Goal: Find specific fact: Find specific fact

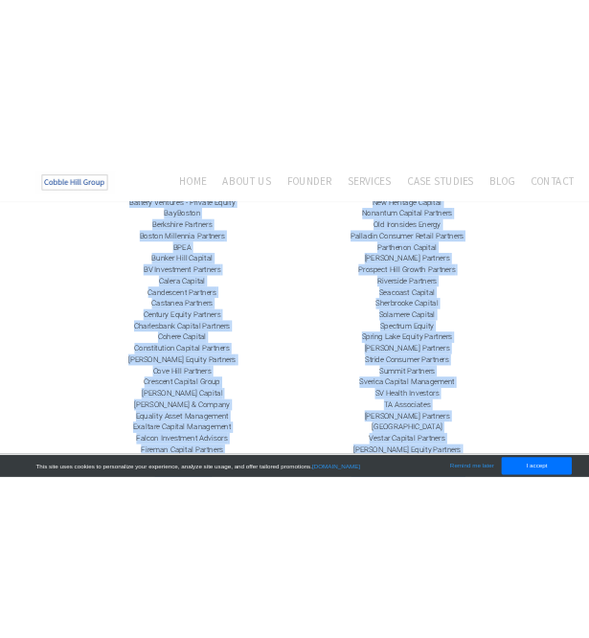
scroll to position [751, 0]
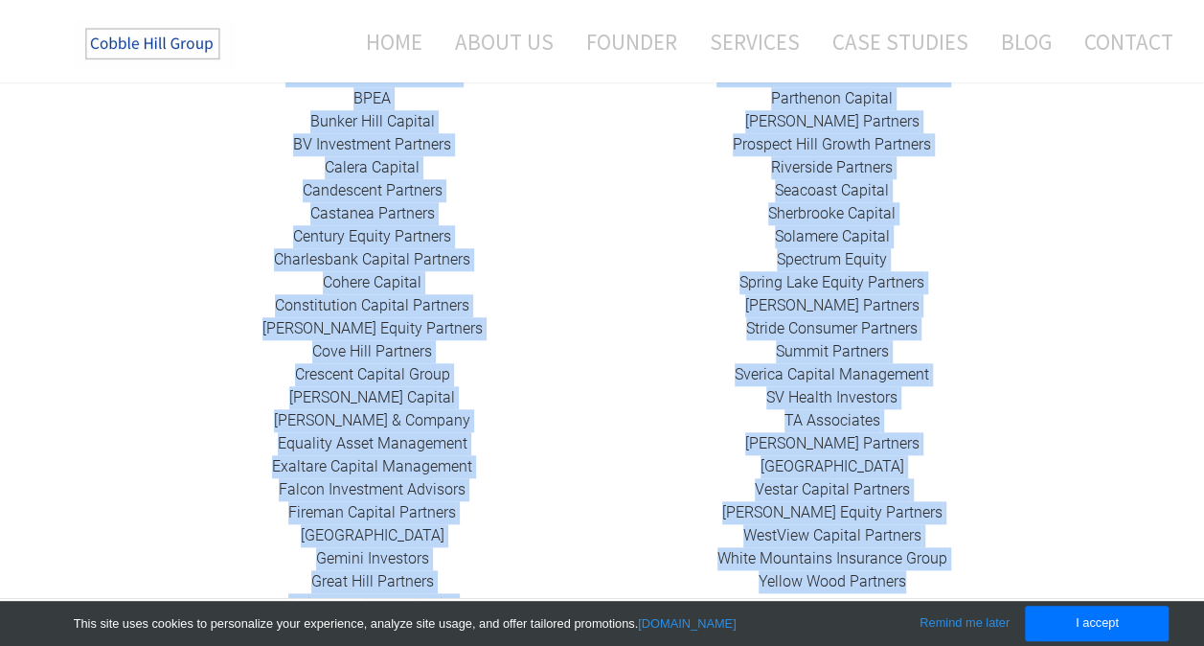
drag, startPoint x: 316, startPoint y: 148, endPoint x: 912, endPoint y: 559, distance: 723.9
click at [912, 559] on tr "424 Capital ​ABRY Partners Advent International Alchemi Capital ​Ampersand Capi…" at bounding box center [603, 226] width 920 height 831
copy tr "998 Loremip ​DOLO Sitametc Adipis Elitseddoeius Tempori Utlabor ​Etdolorem Aliq…"
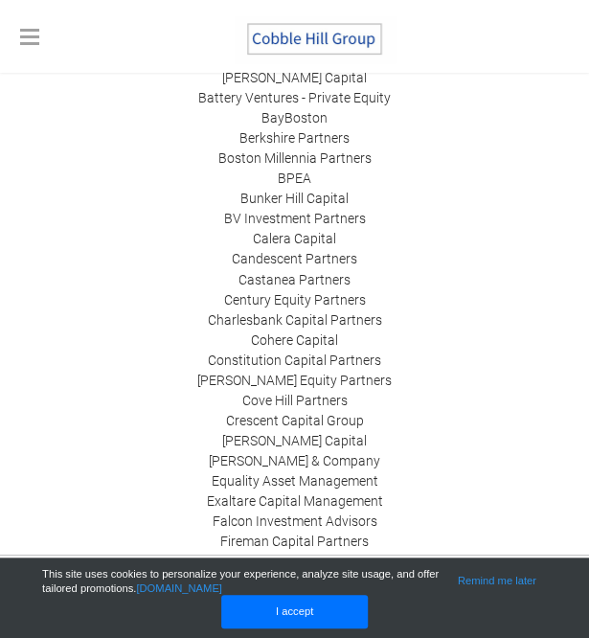
scroll to position [606, 0]
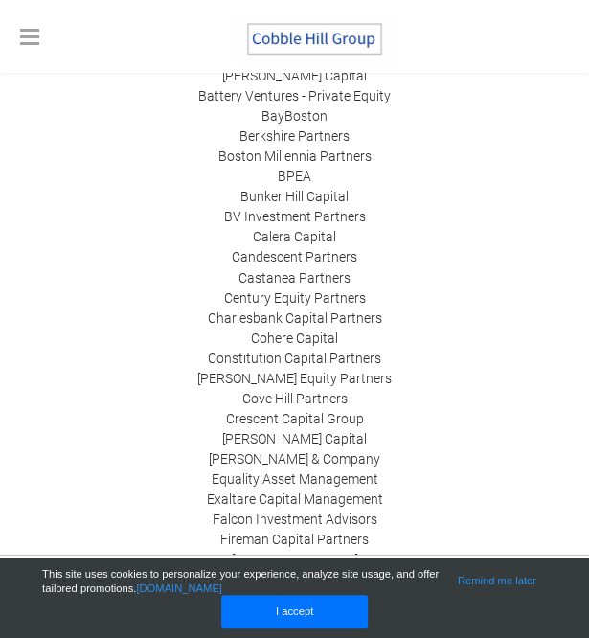
click at [170, 205] on div "424 Capital ​ABRY Partners Advent International Alchemi Capital ​Ampersand Capi…" at bounding box center [294, 277] width 549 height 704
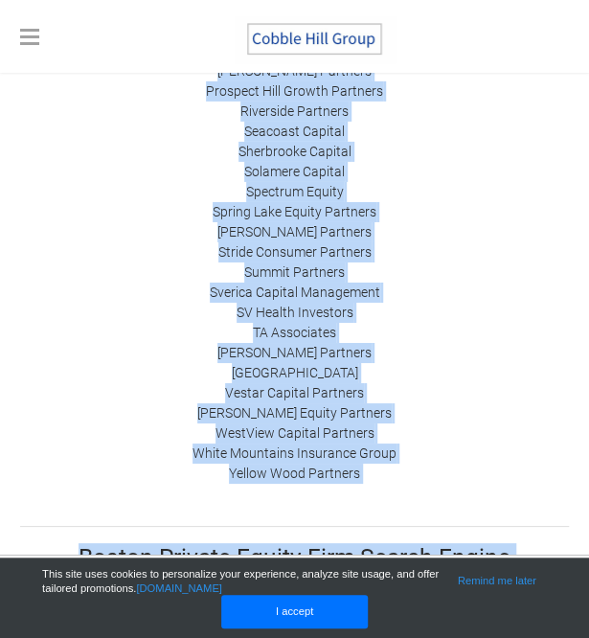
scroll to position [1550, 0]
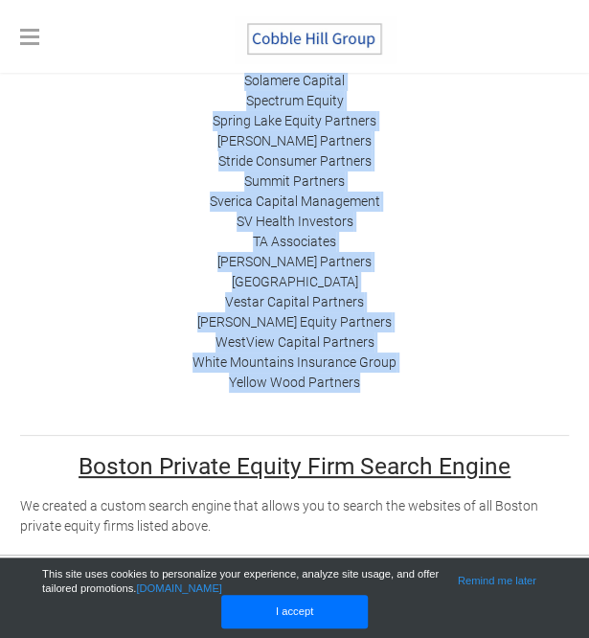
drag, startPoint x: 247, startPoint y: 232, endPoint x: 399, endPoint y: 391, distance: 219.6
copy tr "​ Loremi Dolorsi Ametconsec Adipisci ​Elitsedd Eiusmodt ​Incidid Utlabo Etdolor…"
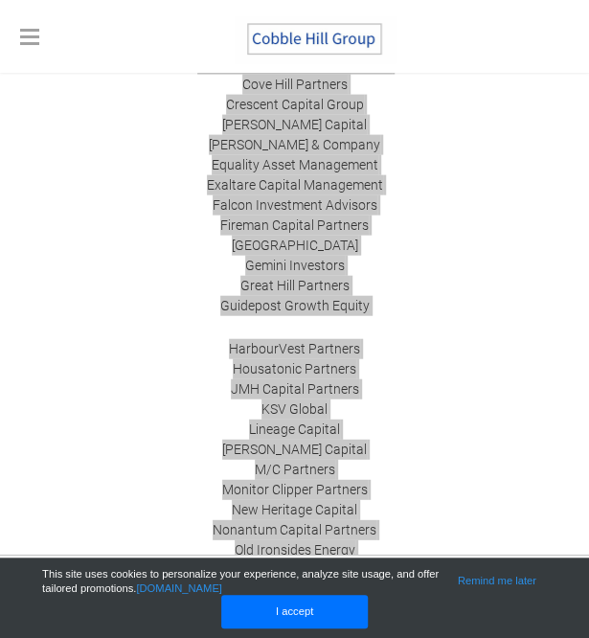
scroll to position [954, 0]
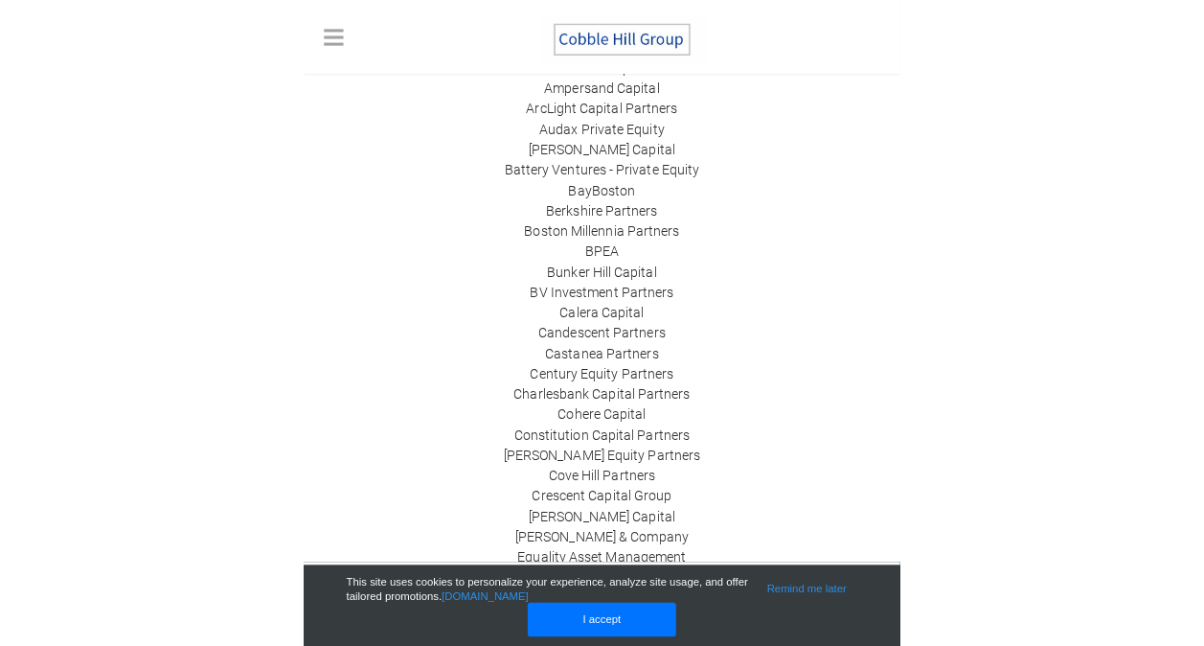
scroll to position [536, 0]
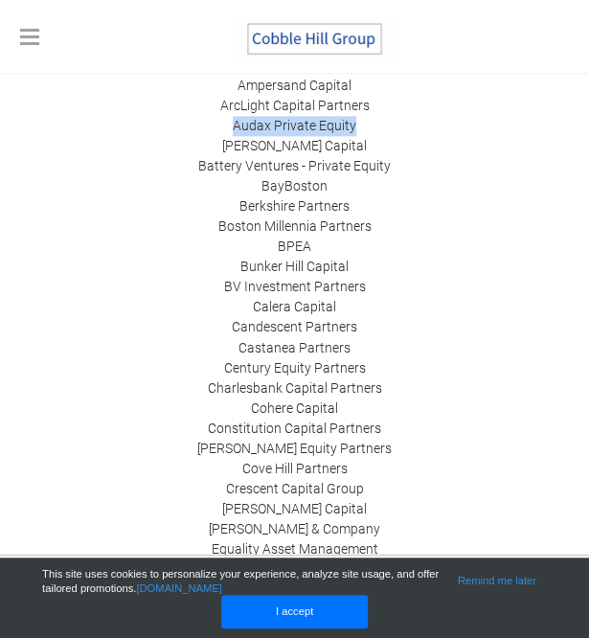
drag, startPoint x: 231, startPoint y: 124, endPoint x: 385, endPoint y: 131, distance: 154.4
click at [385, 131] on div "424 Capital ​ABRY Partners Advent International Alchemi Capital ​Ampersand Capi…" at bounding box center [294, 347] width 549 height 704
copy link "Audax Private Equity"
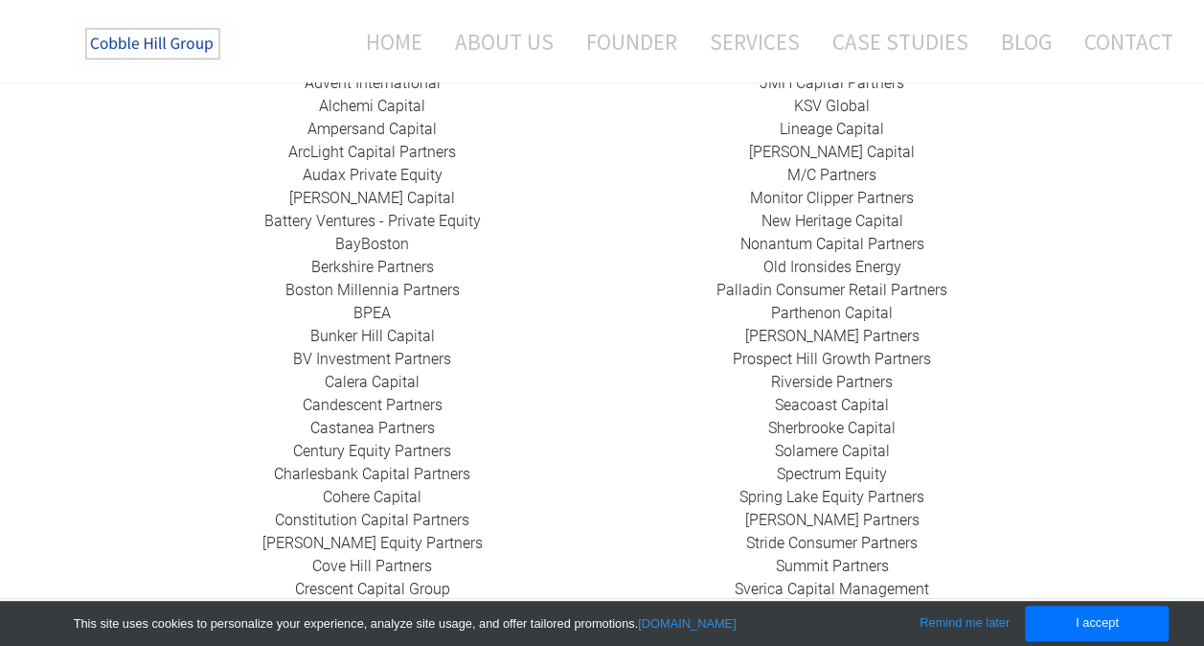
click at [315, 172] on div "424 Capital ​ABRY Partners Advent International Alchemi Capital ​Ampersand Capi…" at bounding box center [373, 428] width 460 height 805
drag, startPoint x: 326, startPoint y: 171, endPoint x: 505, endPoint y: 168, distance: 179.2
click at [505, 168] on div "424 Capital ​ABRY Partners Advent International Alchemi Capital ​Ampersand Capi…" at bounding box center [373, 428] width 460 height 805
copy link "[PERSON_NAME] Capital"
